Goal: Task Accomplishment & Management: Complete application form

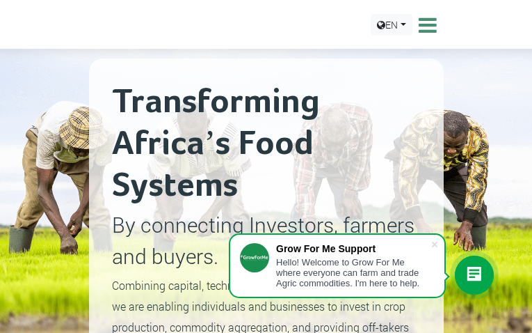
type input "kUYoHgLwwGsSdDA"
type input "[EMAIL_ADDRESS][DOMAIN_NAME]"
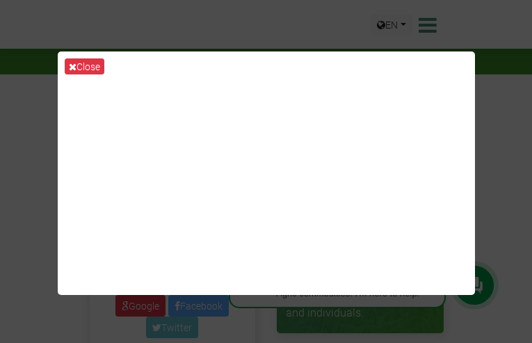
type input "DAKbbYLJxxn"
type input "[EMAIL_ADDRESS][DOMAIN_NAME]"
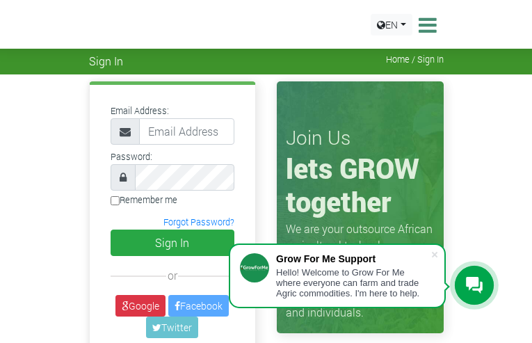
type input "vNxbRqdwtiwvt"
type input "[EMAIL_ADDRESS][DOMAIN_NAME]"
type input "ZHcoeciI"
type input "[EMAIL_ADDRESS][DOMAIN_NAME]"
type input "HcOvsoBf"
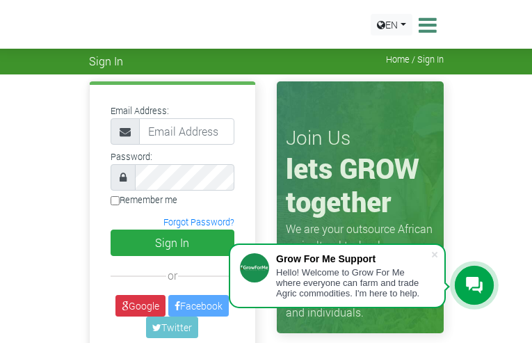
type input "[EMAIL_ADDRESS][DOMAIN_NAME]"
type input "pVeZlZLaxR"
type input "[EMAIL_ADDRESS][DOMAIN_NAME]"
type input "GWKeuEfcITy"
type input "[EMAIL_ADDRESS][DOMAIN_NAME]"
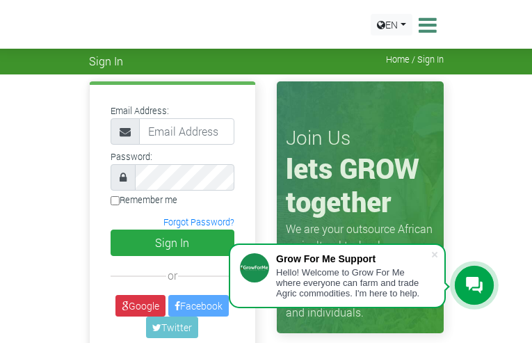
type input "NelWBWYbQm"
type input "[EMAIL_ADDRESS][DOMAIN_NAME]"
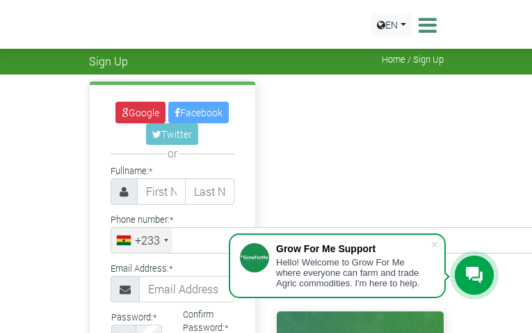
type input "PiJfohhHm"
type input "OblyeEKimSQXP"
type input "4686248611"
type input "[EMAIL_ADDRESS][DOMAIN_NAME]"
type input "ycZURpgBx"
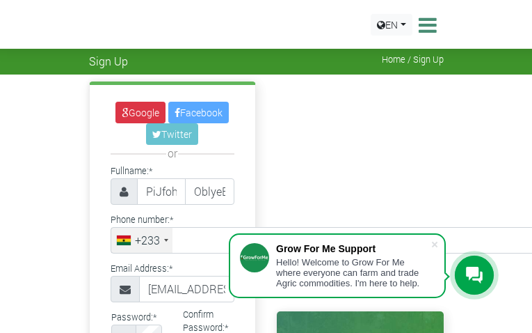
select select "Female"
select select "Palau Island"
checkbox input "false"
checkbox input "true"
checkbox input "false"
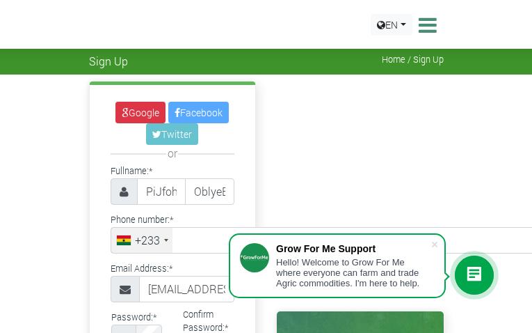
checkbox input "false"
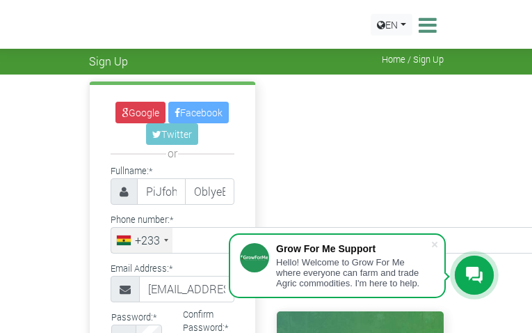
type input "xwzWMuMgJFzo"
type input "[EMAIL_ADDRESS][DOMAIN_NAME]"
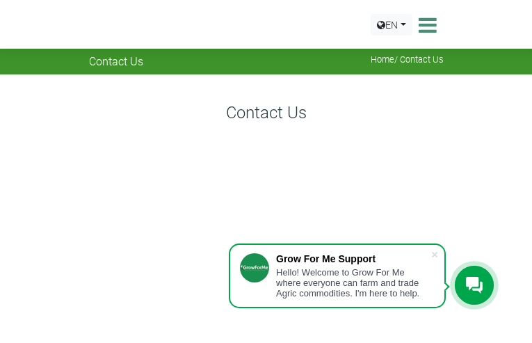
type input "jMgroEtaXumUrfzw"
type input "[EMAIL_ADDRESS][DOMAIN_NAME]"
